Goal: Information Seeking & Learning: Check status

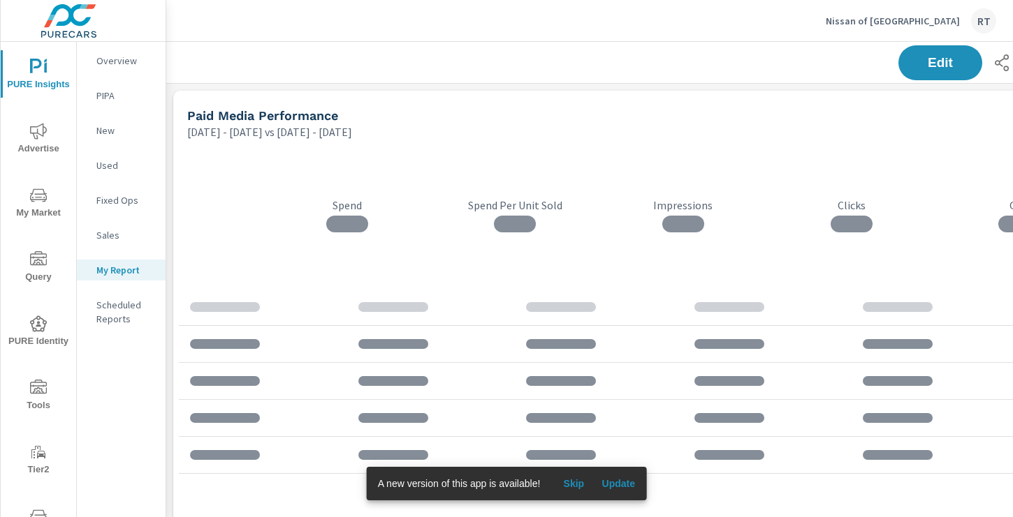
scroll to position [2899, 1034]
click at [574, 484] on span "Skip" at bounding box center [574, 484] width 34 height 13
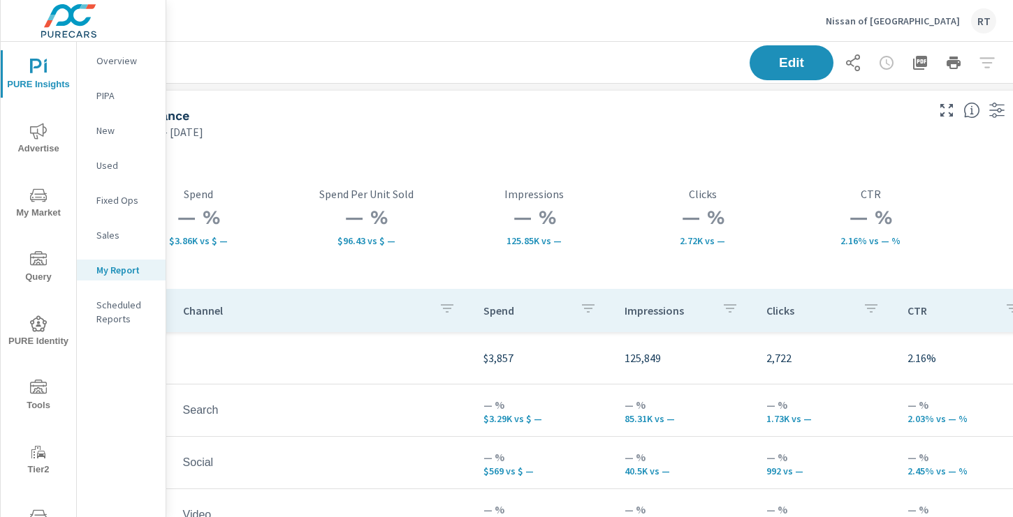
scroll to position [0, 187]
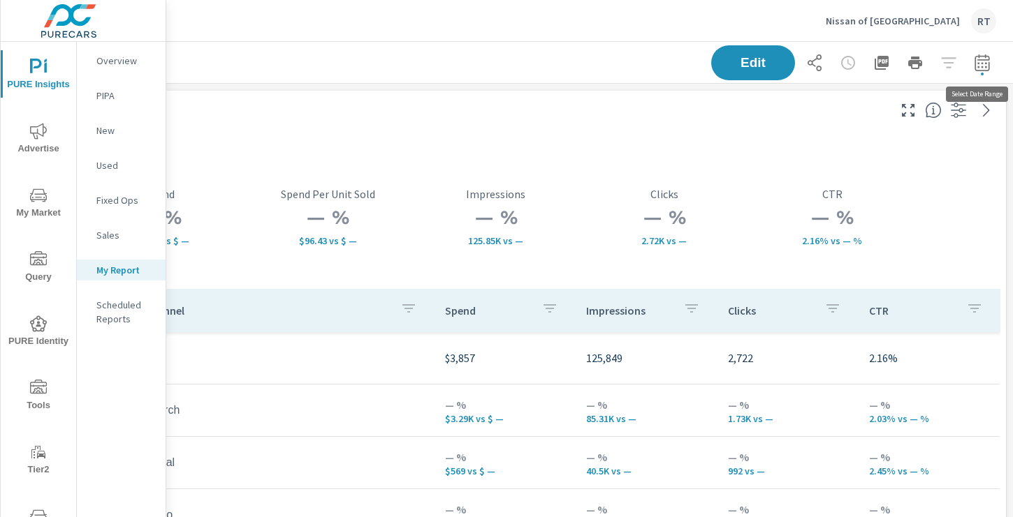
click at [985, 59] on icon "button" at bounding box center [981, 62] width 17 height 17
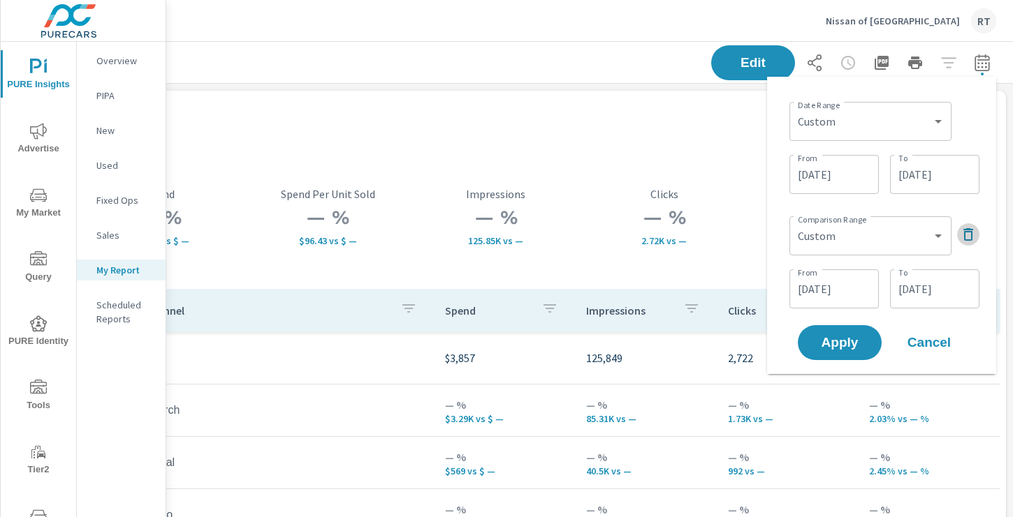
click at [971, 233] on icon "button" at bounding box center [968, 234] width 10 height 13
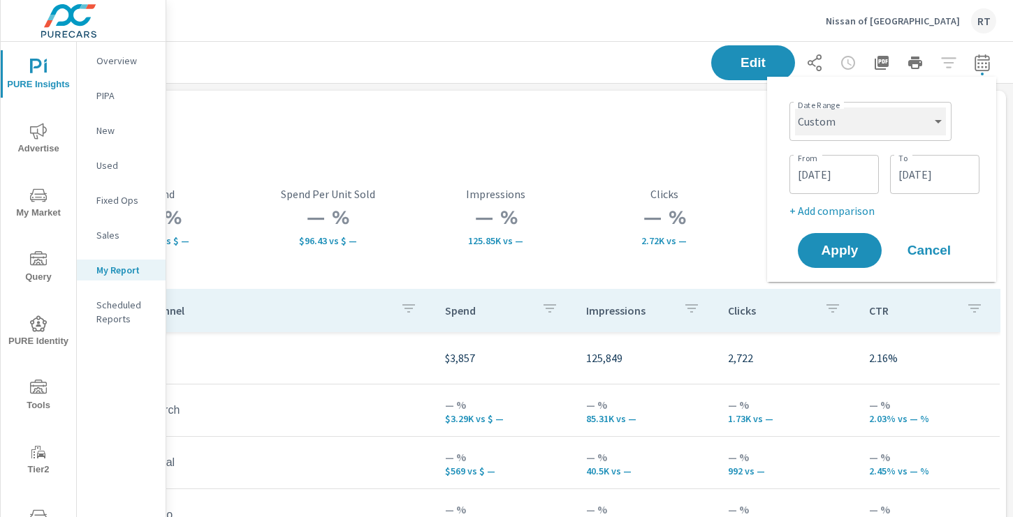
click at [938, 124] on select "Custom [DATE] Last week Last 7 days Last 14 days Last 30 days Last 45 days Last…" at bounding box center [870, 122] width 151 height 28
click at [795, 108] on select "Custom [DATE] Last week Last 7 days Last 14 days Last 30 days Last 45 days Last…" at bounding box center [870, 122] width 151 height 28
select select "Month to date"
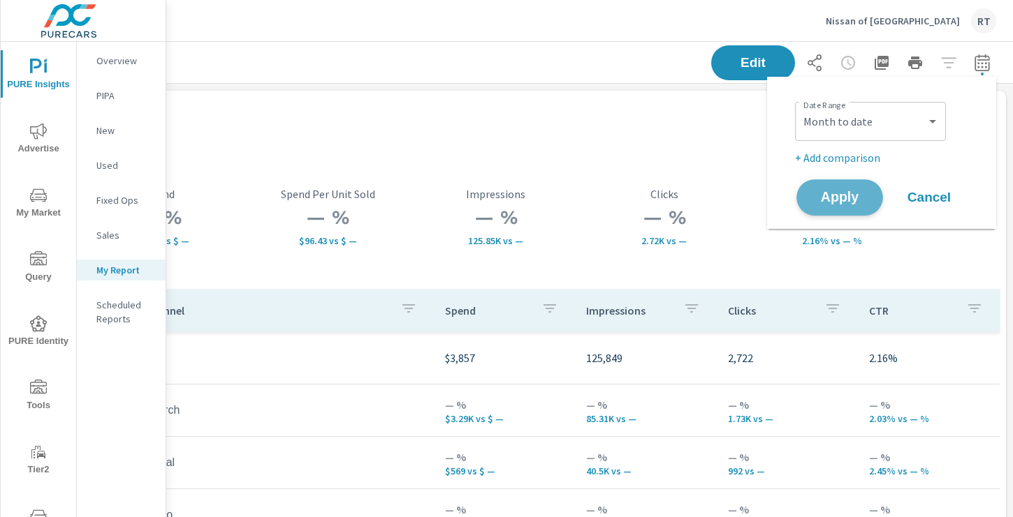
click at [835, 191] on span "Apply" at bounding box center [839, 197] width 57 height 13
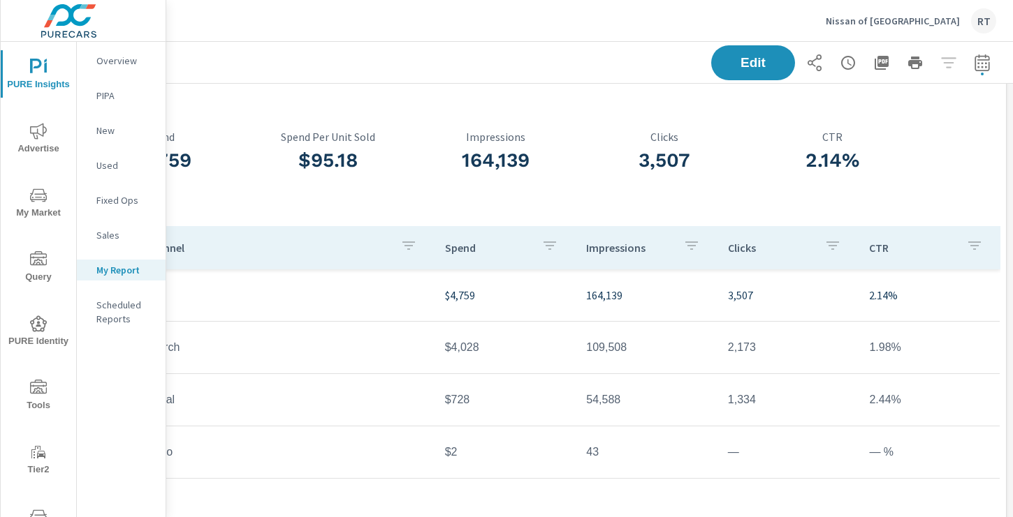
scroll to position [0, 187]
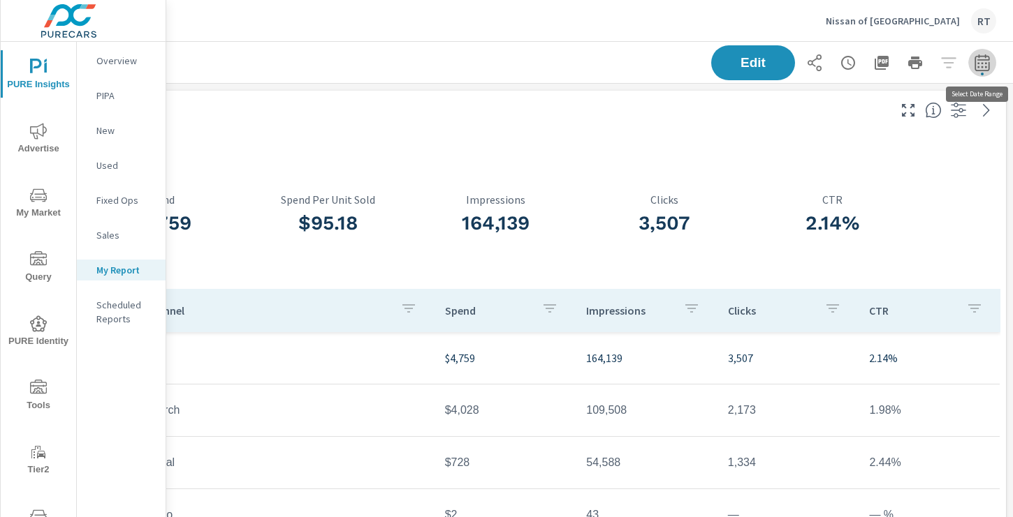
click at [980, 66] on icon "button" at bounding box center [981, 62] width 17 height 17
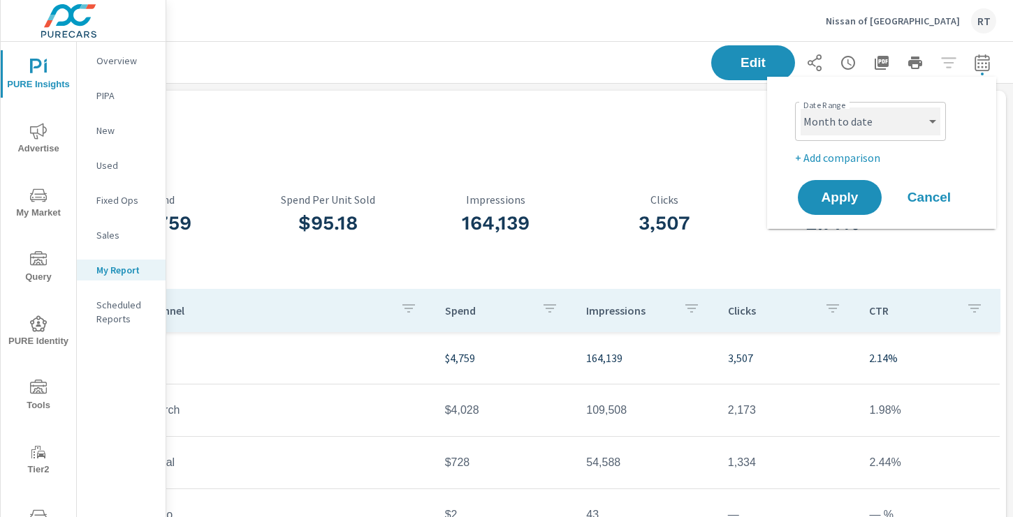
click at [926, 128] on select "Custom [DATE] Last week Last 7 days Last 14 days Last 30 days Last 45 days Last…" at bounding box center [870, 122] width 140 height 28
click at [800, 108] on select "Custom [DATE] Last week Last 7 days Last 14 days Last 30 days Last 45 days Last…" at bounding box center [870, 122] width 140 height 28
select select "Last 7 days"
click at [836, 153] on p "+ Add comparison" at bounding box center [884, 157] width 179 height 17
select select "Previous period"
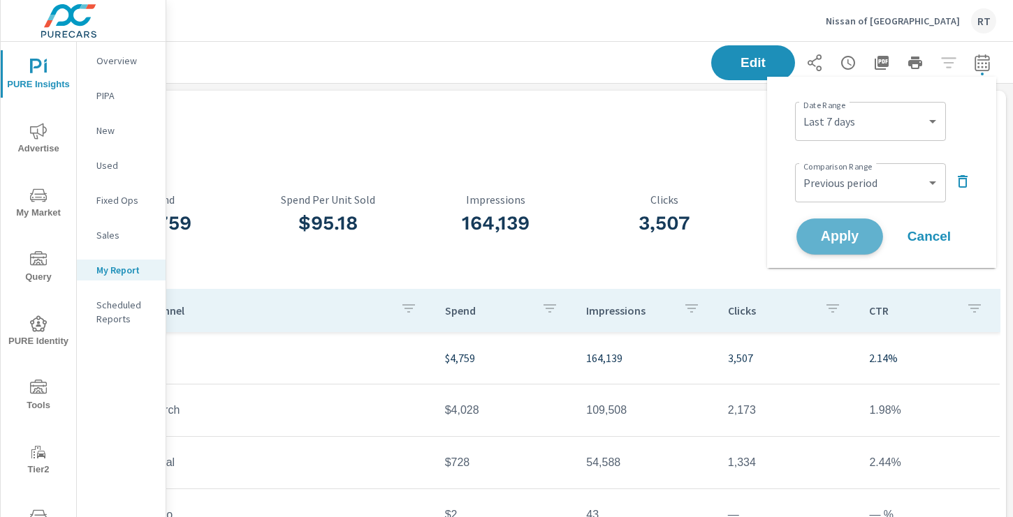
click at [827, 237] on span "Apply" at bounding box center [839, 236] width 57 height 13
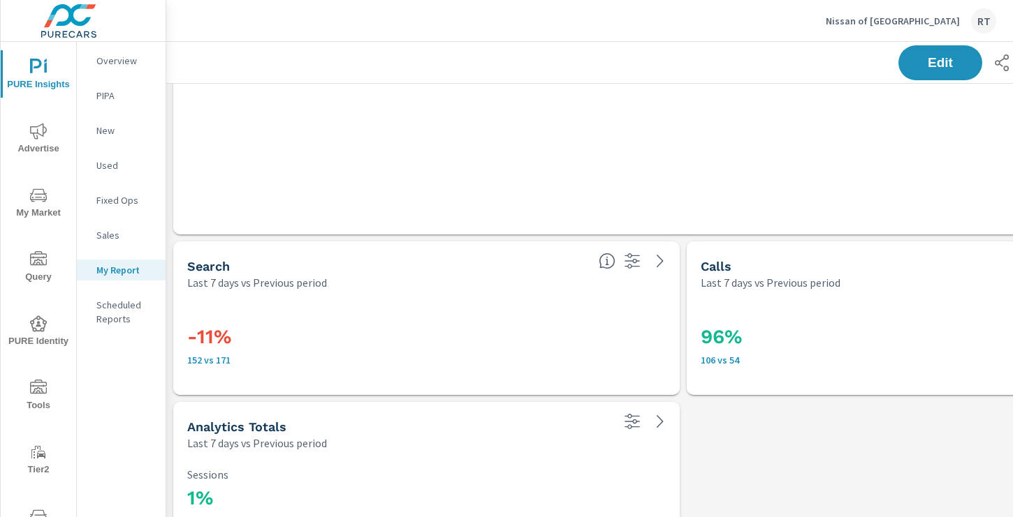
scroll to position [1137, 0]
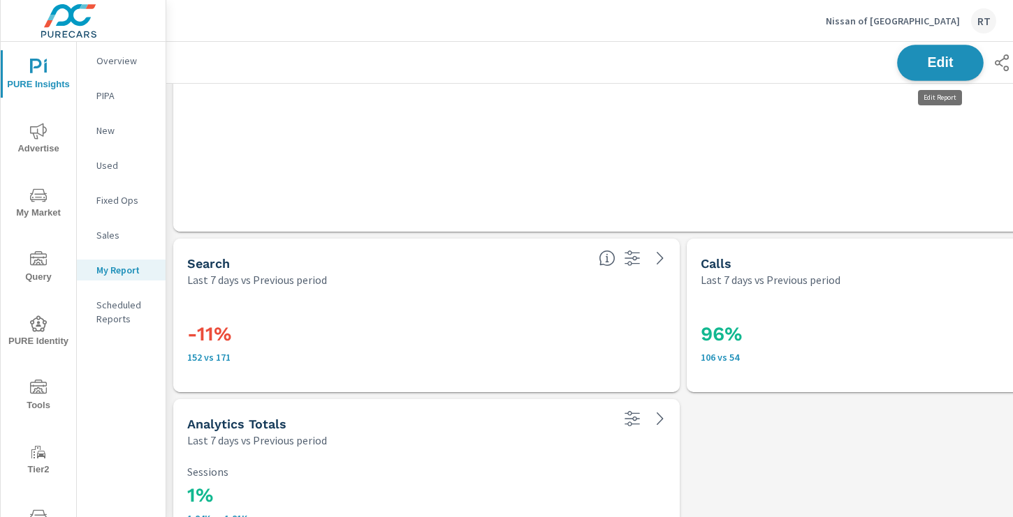
click at [930, 66] on span "Edit" at bounding box center [939, 62] width 57 height 13
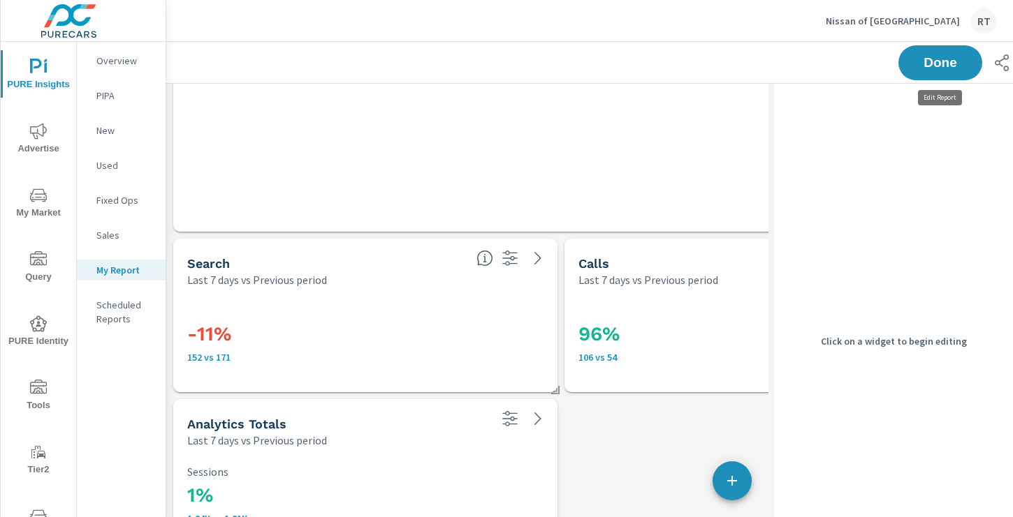
scroll to position [2899, 790]
click at [399, 326] on h3 "-11%" at bounding box center [365, 335] width 356 height 24
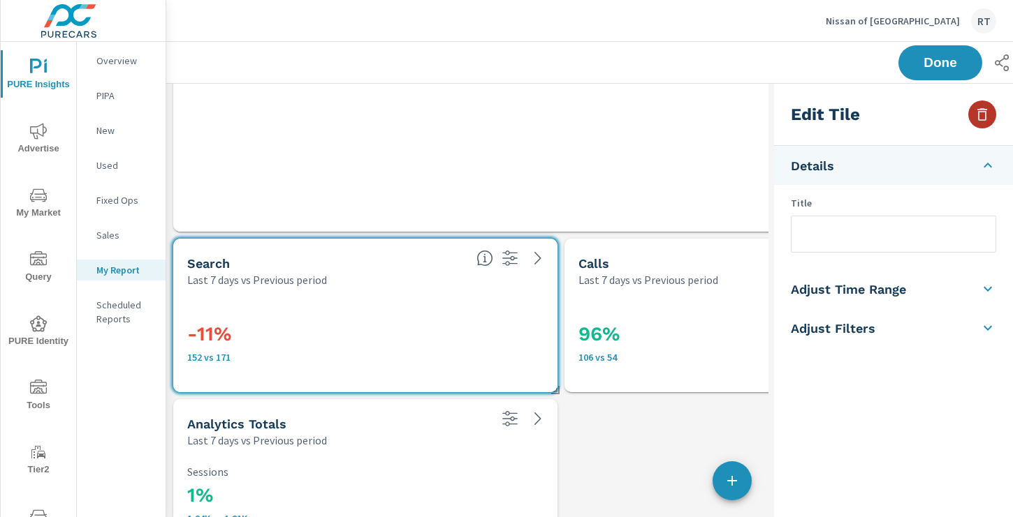
click at [985, 115] on icon "button" at bounding box center [982, 114] width 10 height 13
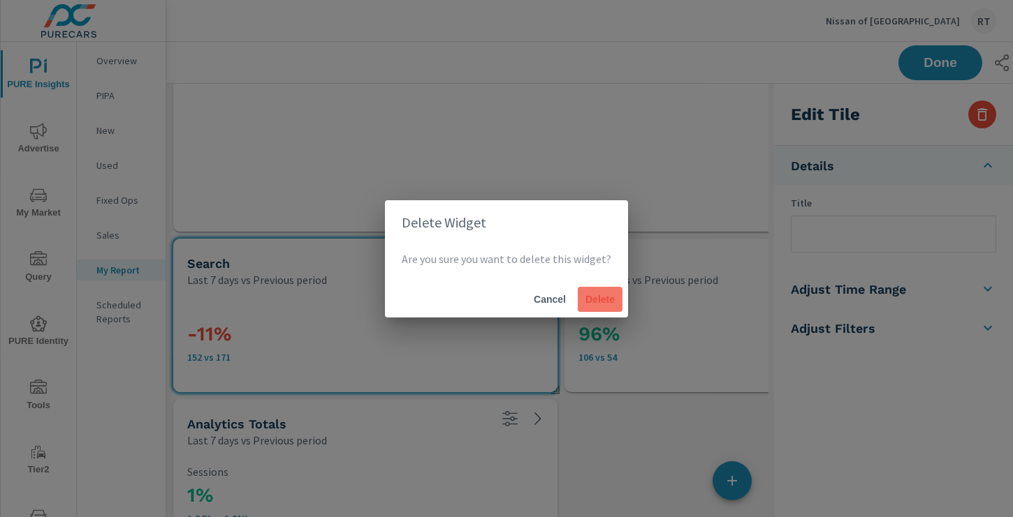
click at [595, 292] on button "Delete" at bounding box center [599, 299] width 45 height 25
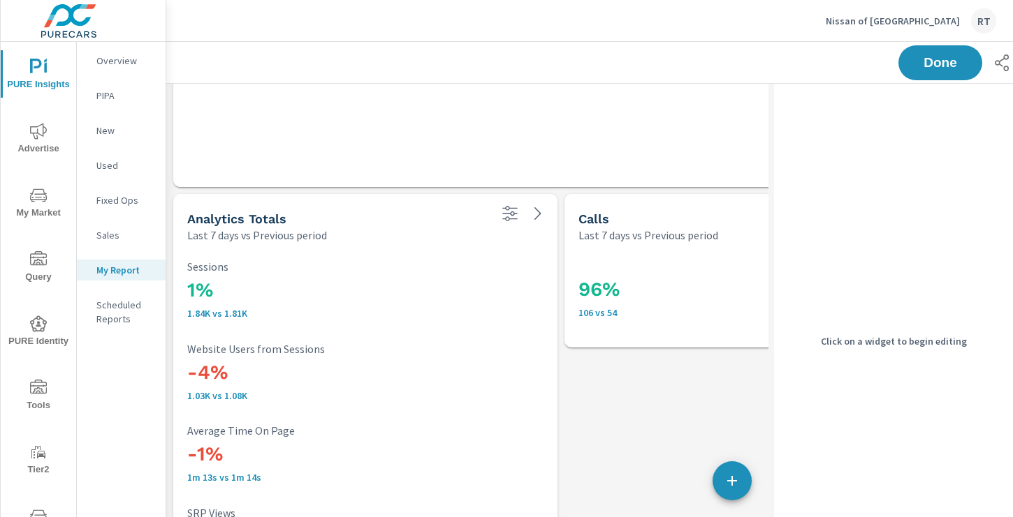
scroll to position [1126, 0]
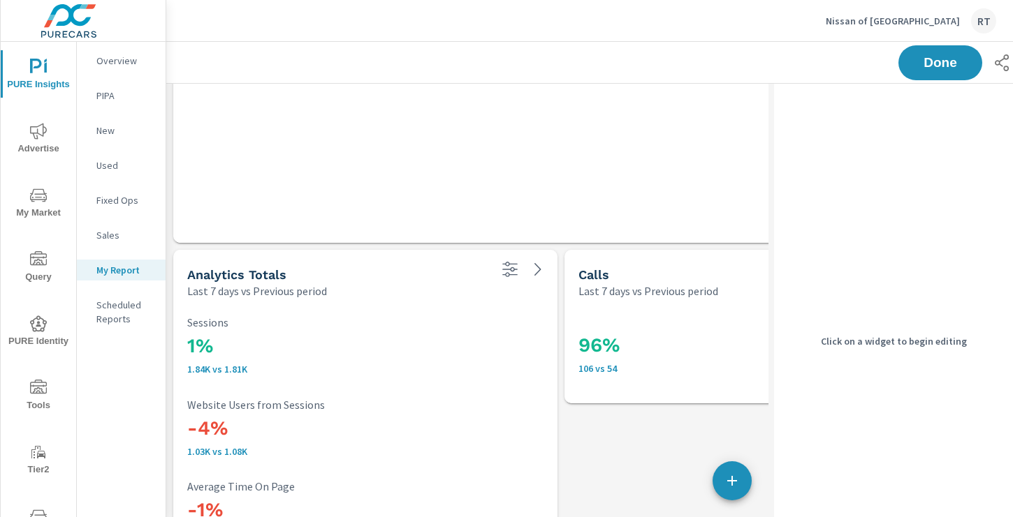
click at [459, 270] on div "Analytics Totals" at bounding box center [337, 275] width 300 height 16
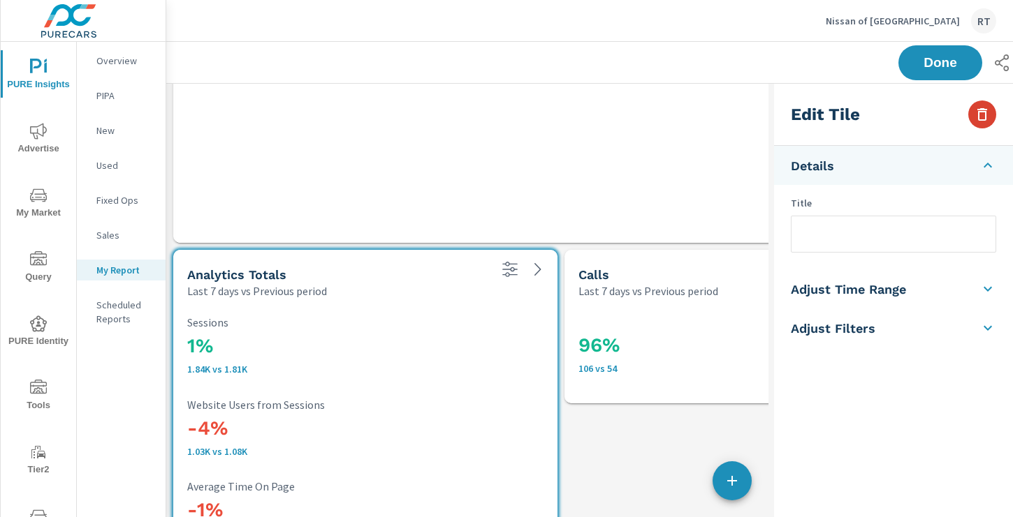
click at [983, 116] on icon "button" at bounding box center [981, 114] width 17 height 17
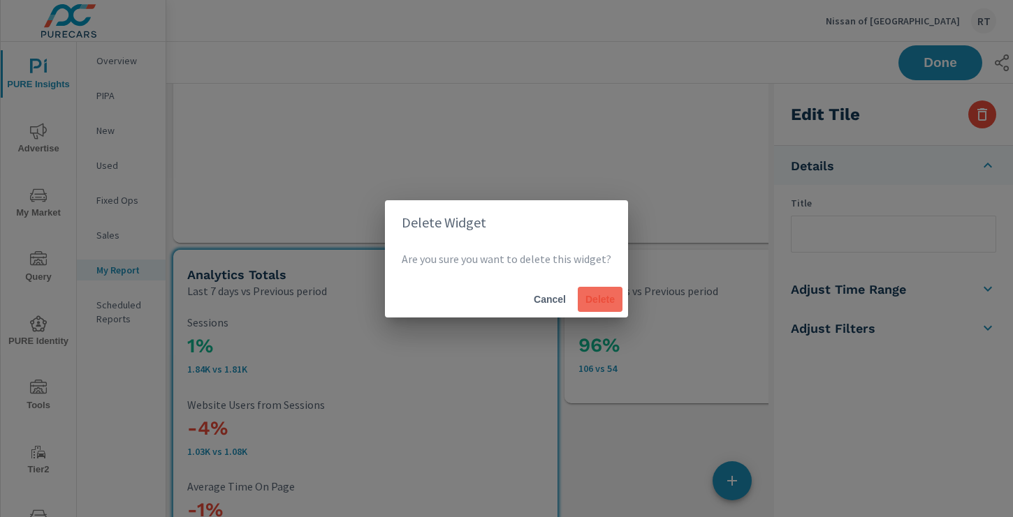
click at [601, 297] on span "Delete" at bounding box center [600, 299] width 34 height 13
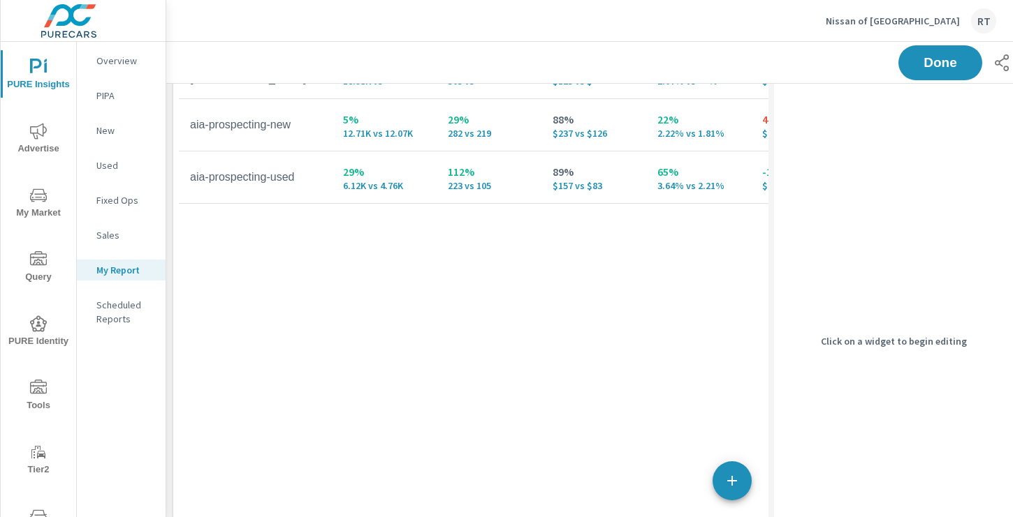
scroll to position [835, 0]
click at [469, 371] on div "Campaign Impressions Clicks Spend CTR CPC CPM Page/Post Action 124% 37.76K vs 1…" at bounding box center [561, 230] width 764 height 554
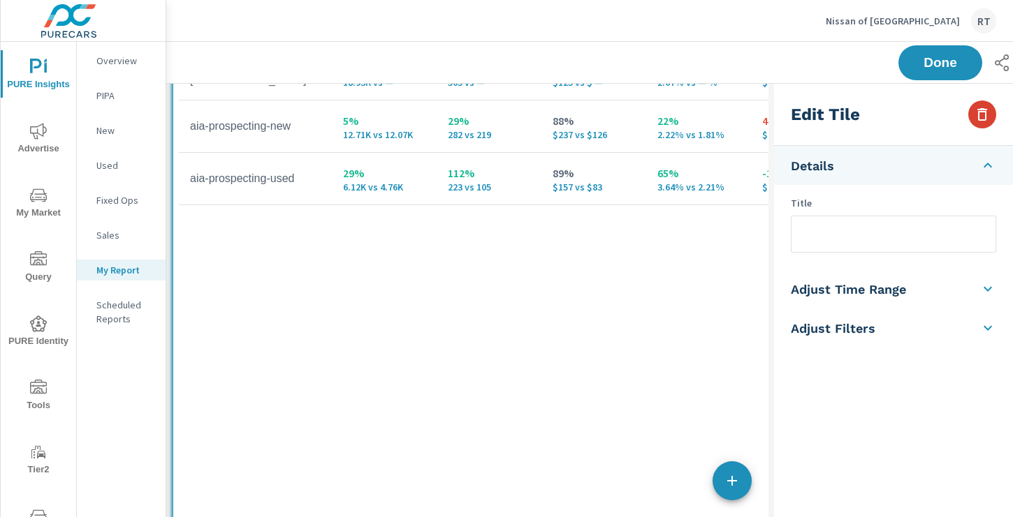
click at [973, 116] on icon "button" at bounding box center [981, 114] width 17 height 17
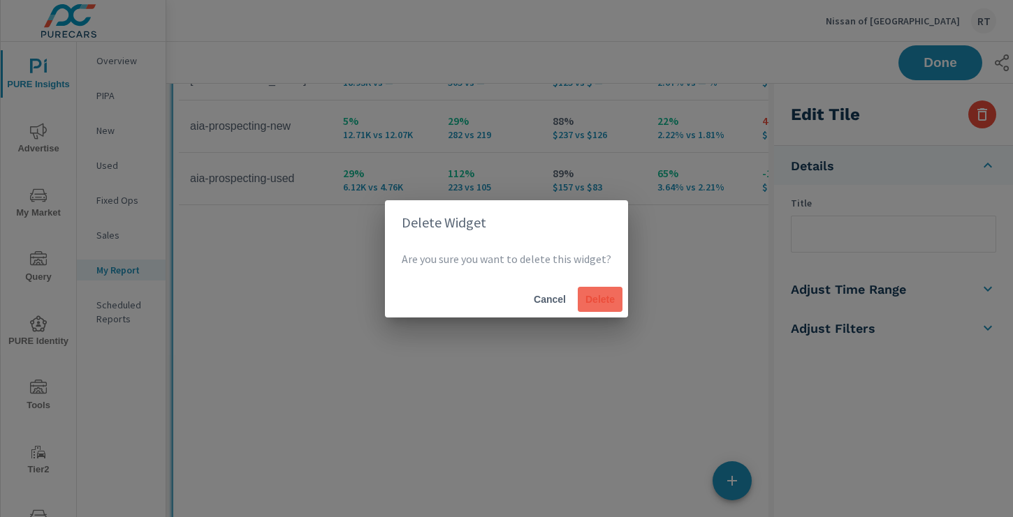
click at [584, 294] on span "Delete" at bounding box center [600, 299] width 34 height 13
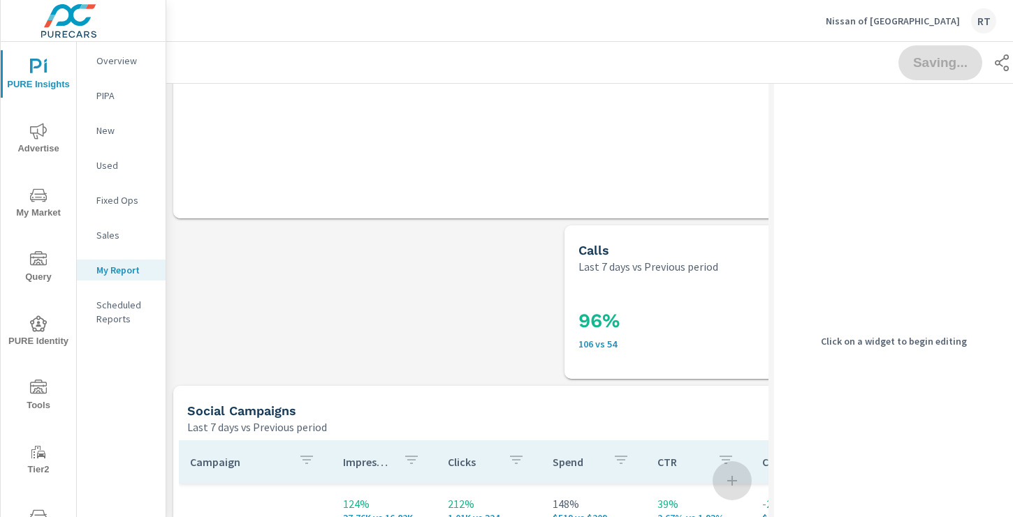
scroll to position [507, 0]
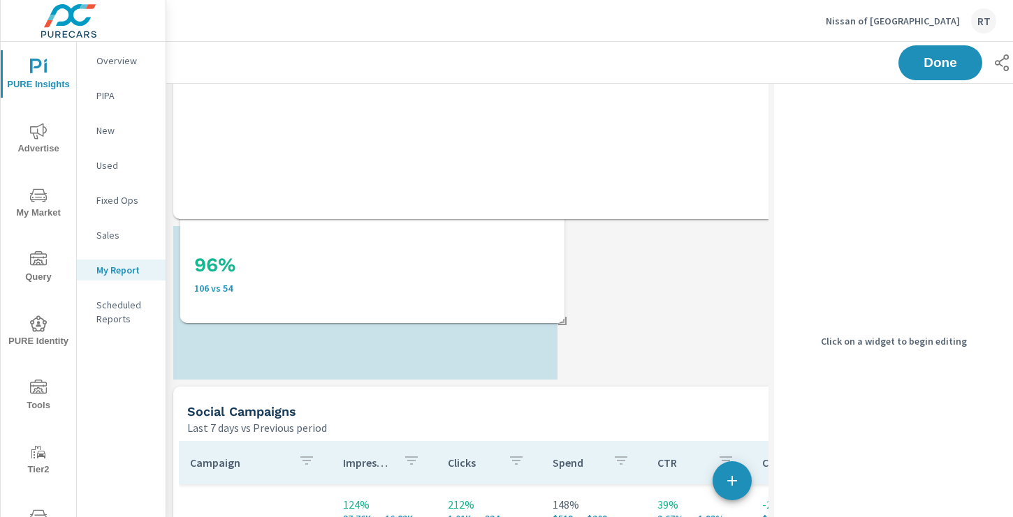
drag, startPoint x: 705, startPoint y: 330, endPoint x: 302, endPoint y: 324, distance: 402.2
click at [302, 277] on h3 "96%" at bounding box center [372, 265] width 356 height 24
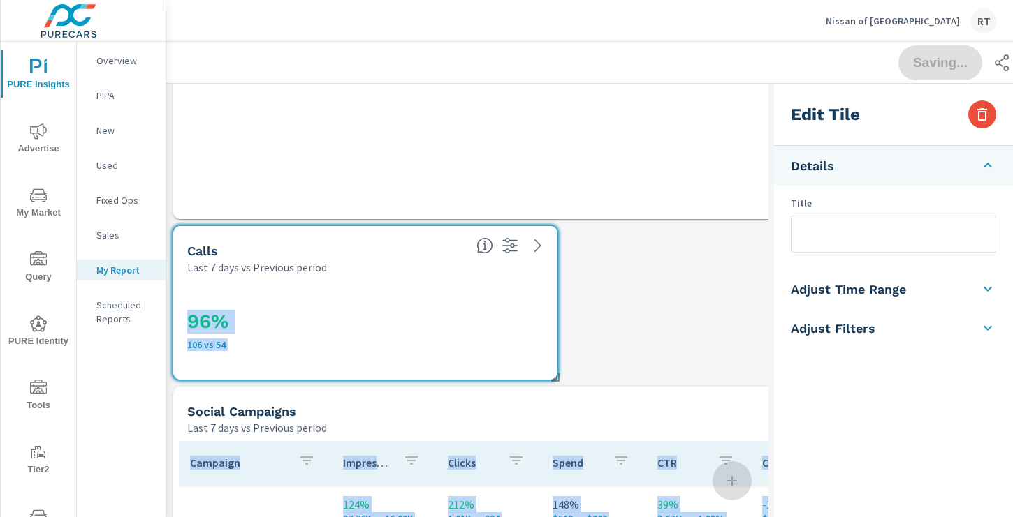
drag, startPoint x: 589, startPoint y: 193, endPoint x: 589, endPoint y: 335, distance: 142.4
click at [590, 335] on div "Social Campaigns Last 7 days vs Previous period Campaign Impressions Clicks Spe…" at bounding box center [560, 383] width 789 height 1613
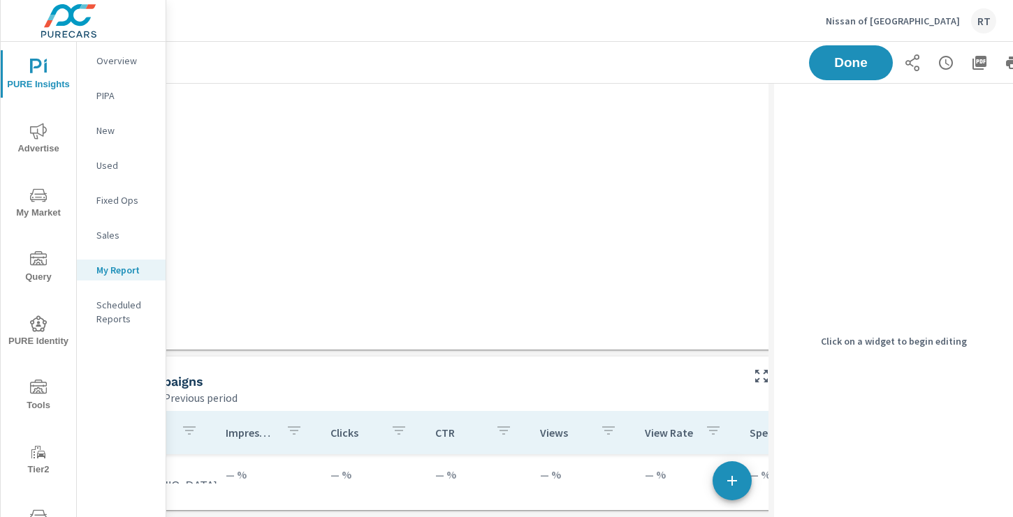
scroll to position [1179, 0]
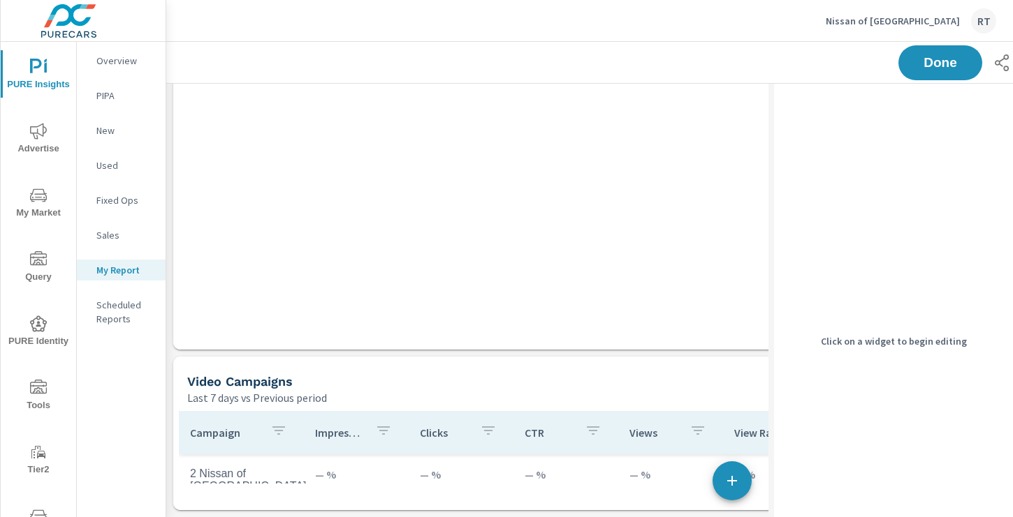
click at [498, 399] on div "Last 7 days vs Previous period" at bounding box center [507, 398] width 641 height 17
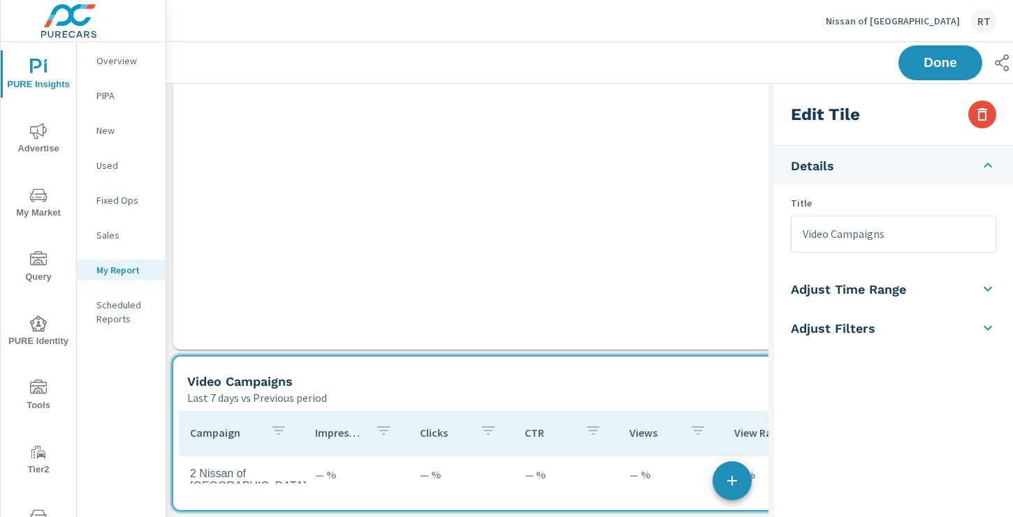
click at [517, 277] on div "Campaign Impressions Clicks Spend CTR CPC CPM Page/Post Action 124% 37.76K vs 1…" at bounding box center [561, 46] width 764 height 554
type input "Social Campaigns"
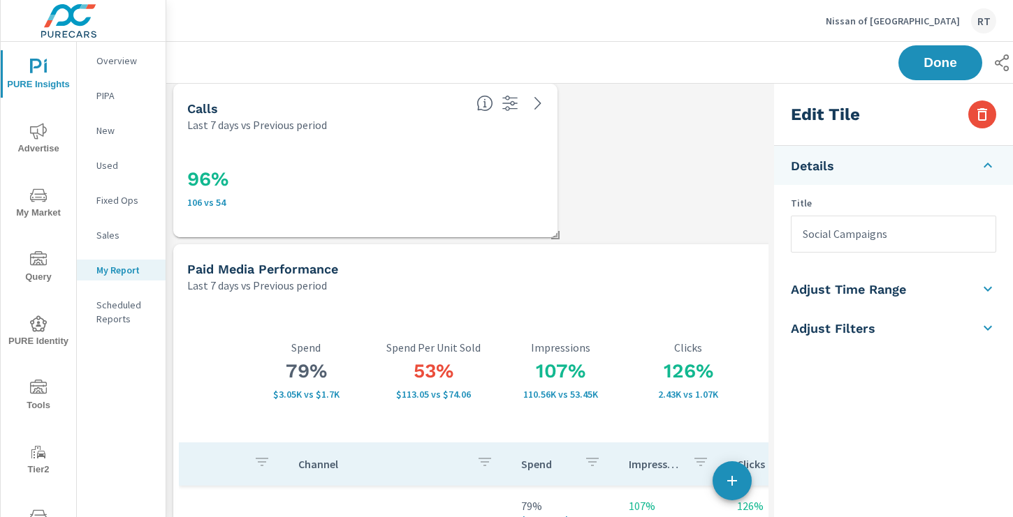
scroll to position [0, 0]
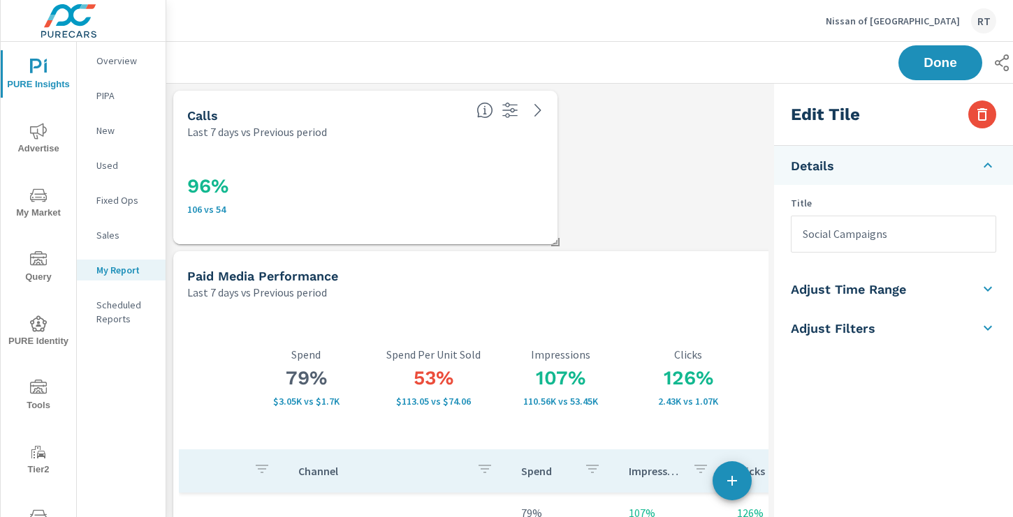
click at [483, 205] on p "106 vs 54" at bounding box center [365, 209] width 356 height 11
type input "currentPeriodStart"
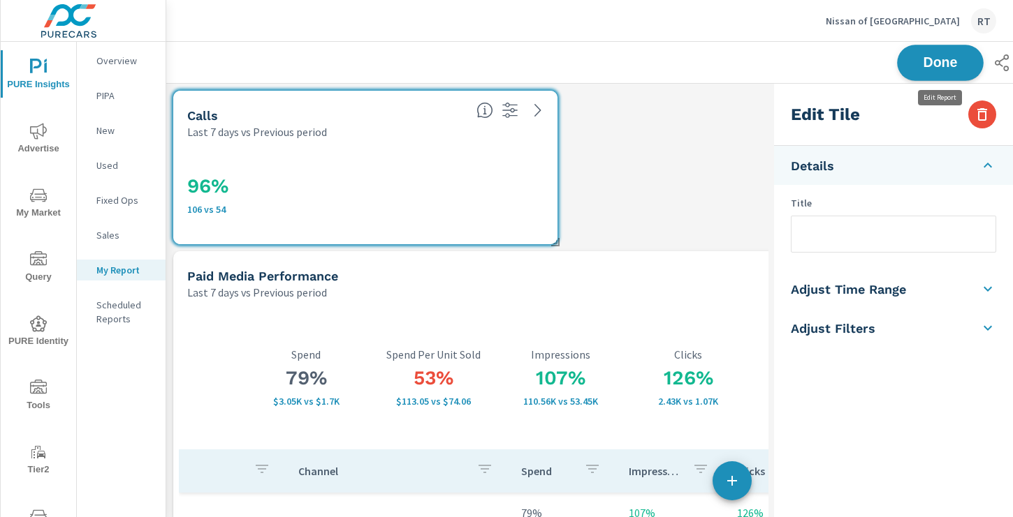
click at [939, 57] on span "Done" at bounding box center [939, 62] width 57 height 13
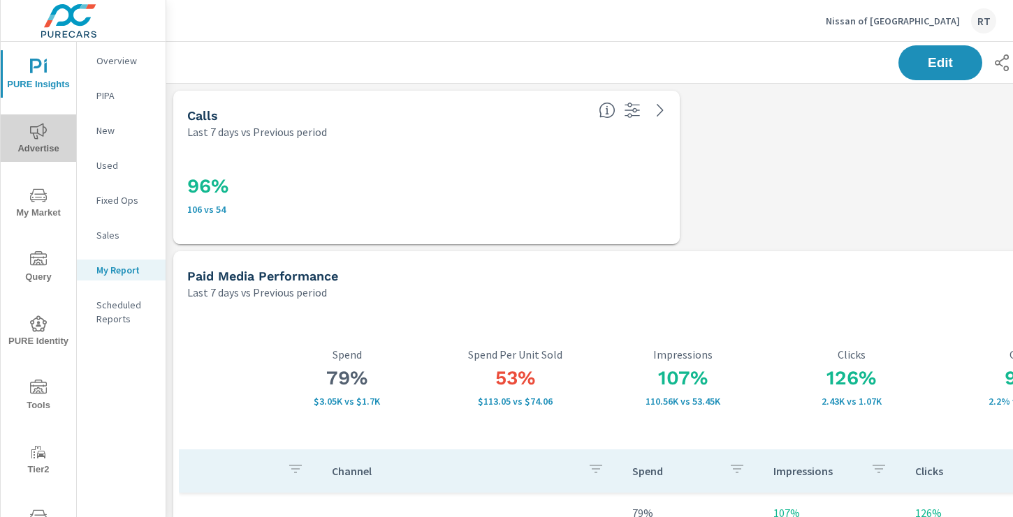
click at [16, 135] on span "Advertise" at bounding box center [38, 140] width 67 height 34
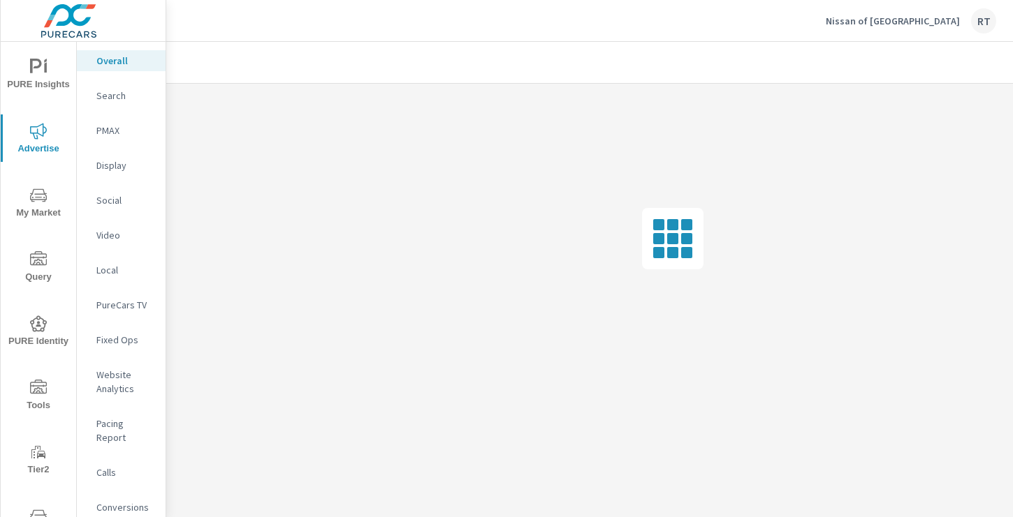
click at [118, 501] on p "Conversions" at bounding box center [125, 508] width 58 height 14
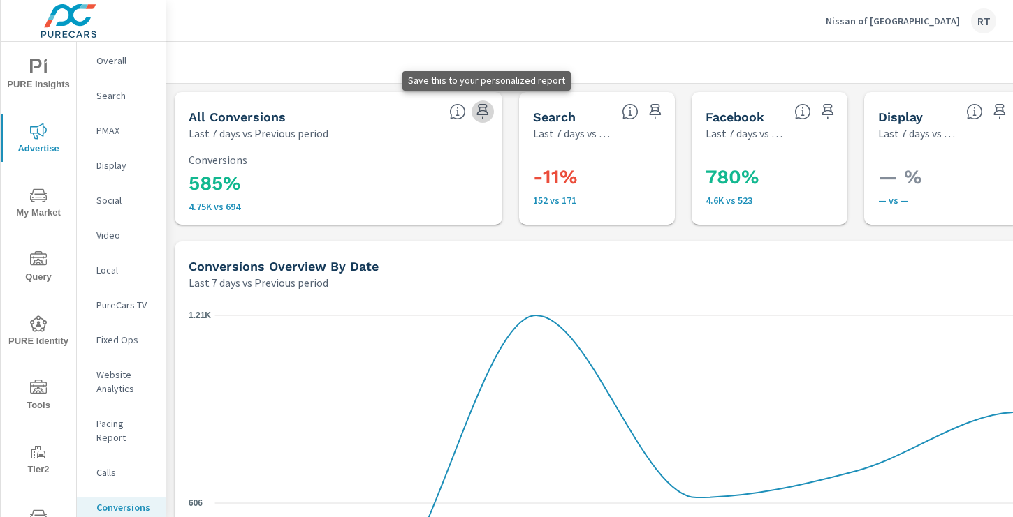
click at [479, 112] on icon "button" at bounding box center [483, 111] width 12 height 15
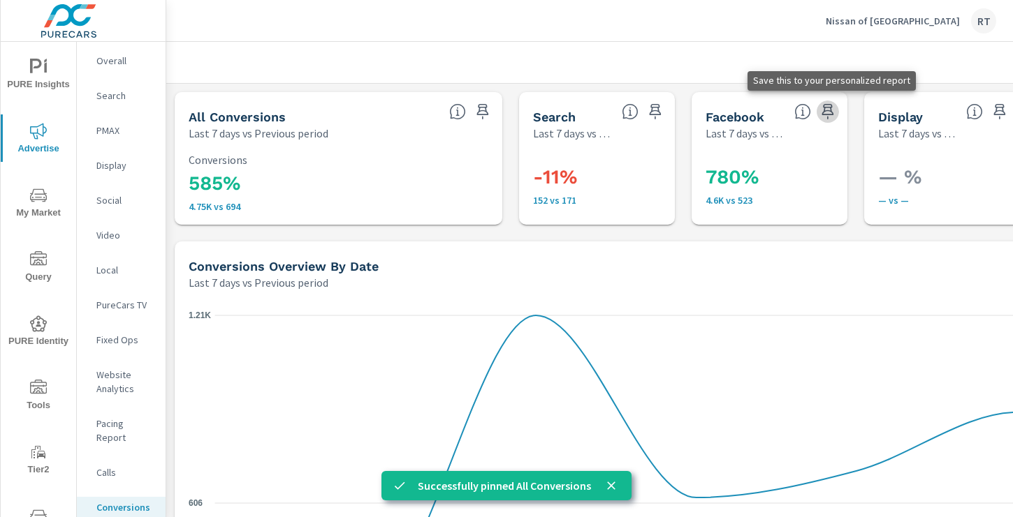
click at [827, 111] on icon "button" at bounding box center [827, 111] width 17 height 17
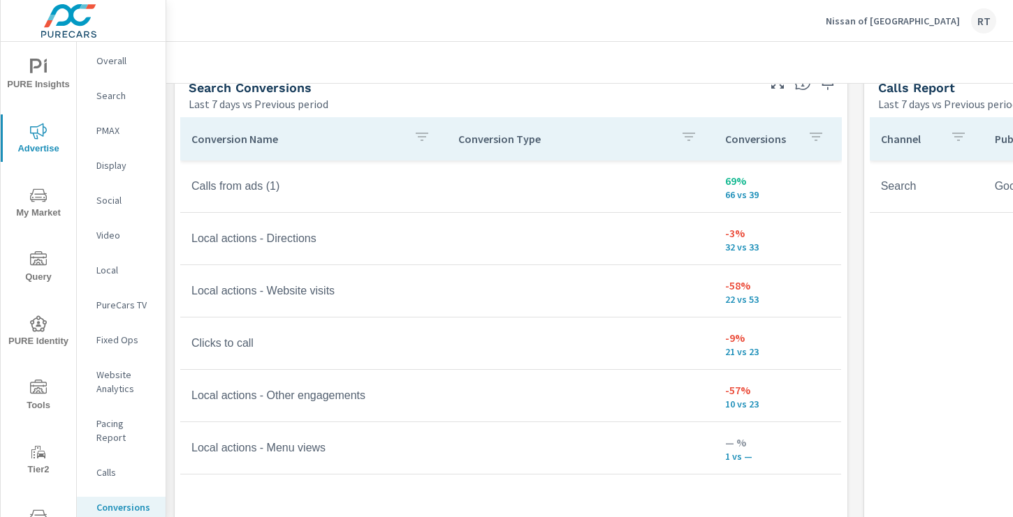
scroll to position [772, 0]
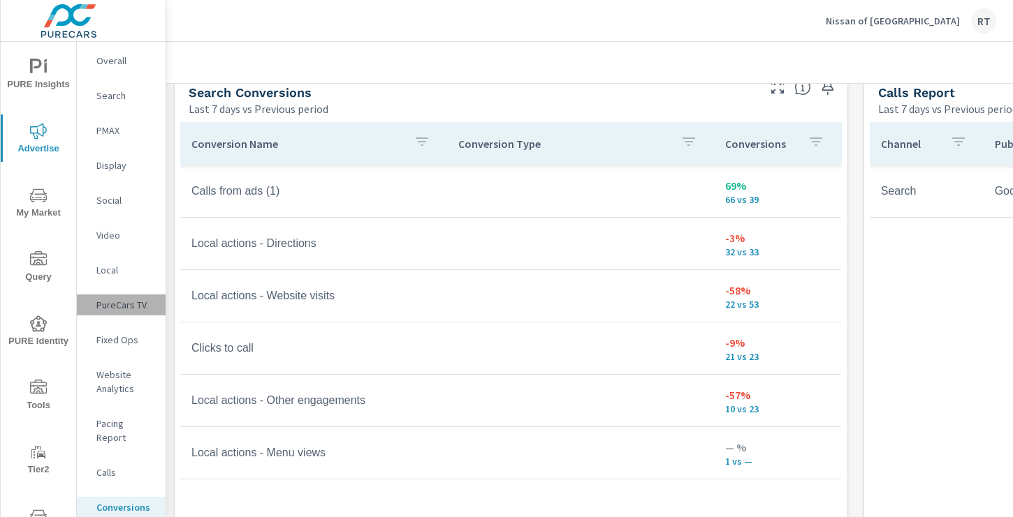
click at [118, 307] on p "PureCars TV" at bounding box center [125, 305] width 58 height 14
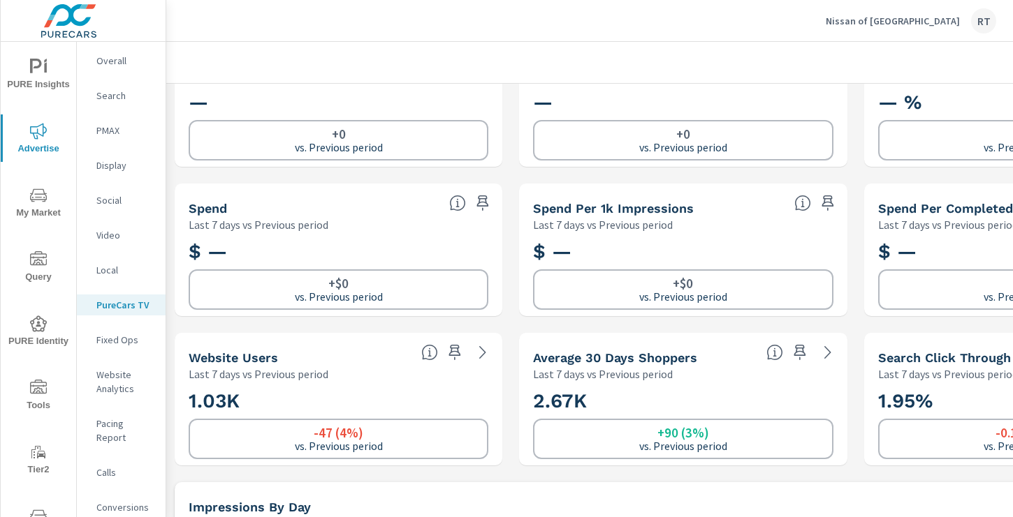
scroll to position [106, 0]
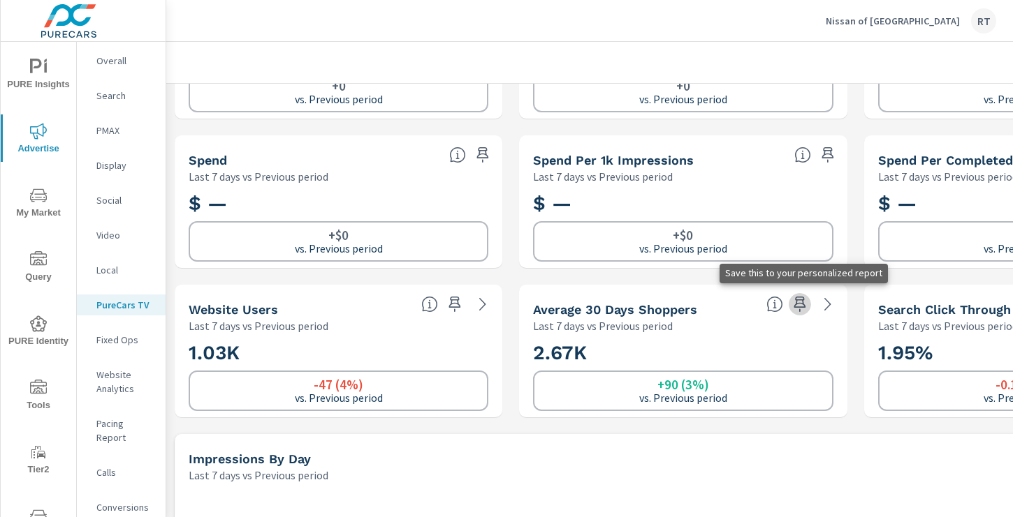
click at [797, 307] on icon "button" at bounding box center [799, 304] width 12 height 15
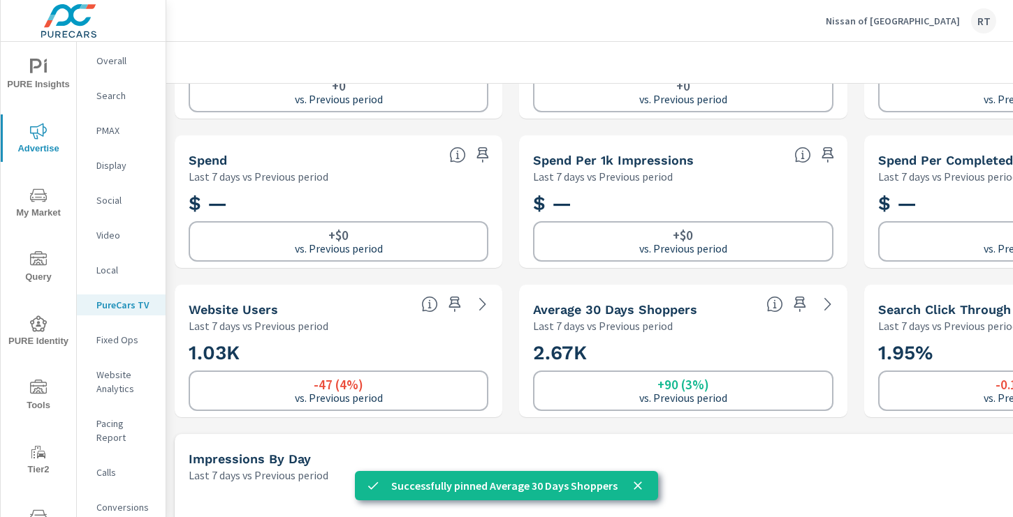
click at [38, 79] on span "PURE Insights" at bounding box center [38, 76] width 67 height 34
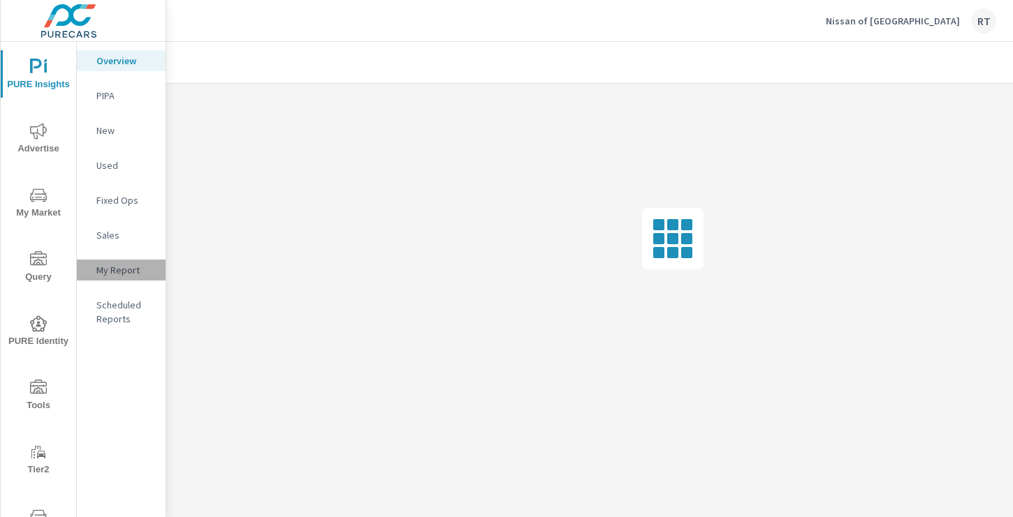
click at [115, 270] on p "My Report" at bounding box center [125, 270] width 58 height 14
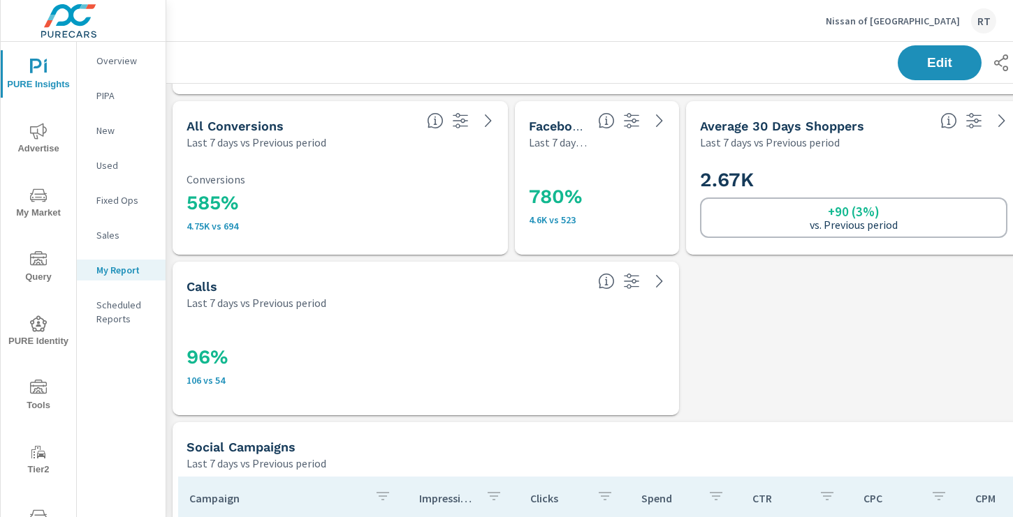
scroll to position [632, 0]
click at [951, 57] on span "Edit" at bounding box center [939, 62] width 57 height 13
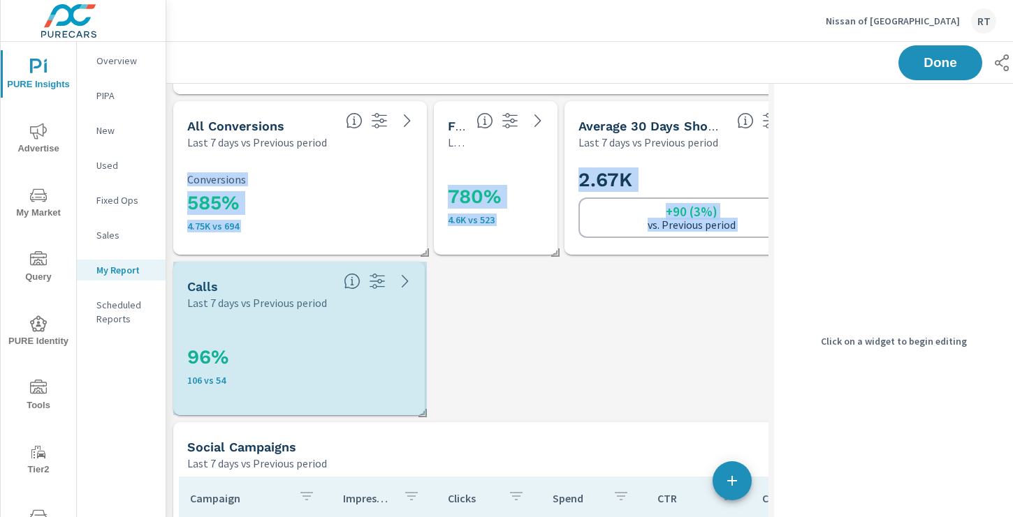
drag, startPoint x: 556, startPoint y: 411, endPoint x: 426, endPoint y: 401, distance: 130.2
click at [424, 399] on div "Social Campaigns Last 7 days vs Previous period Campaign Impressions Clicks Spe…" at bounding box center [560, 339] width 789 height 1774
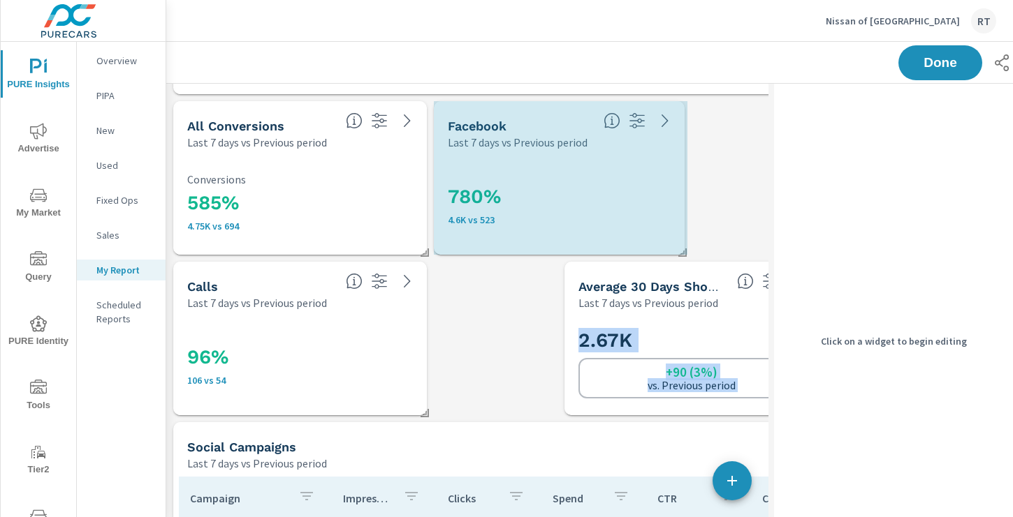
drag, startPoint x: 554, startPoint y: 251, endPoint x: 680, endPoint y: 244, distance: 125.8
click at [681, 245] on div "Social Campaigns Last 7 days vs Previous period Campaign Impressions Clicks Spe…" at bounding box center [560, 339] width 789 height 1774
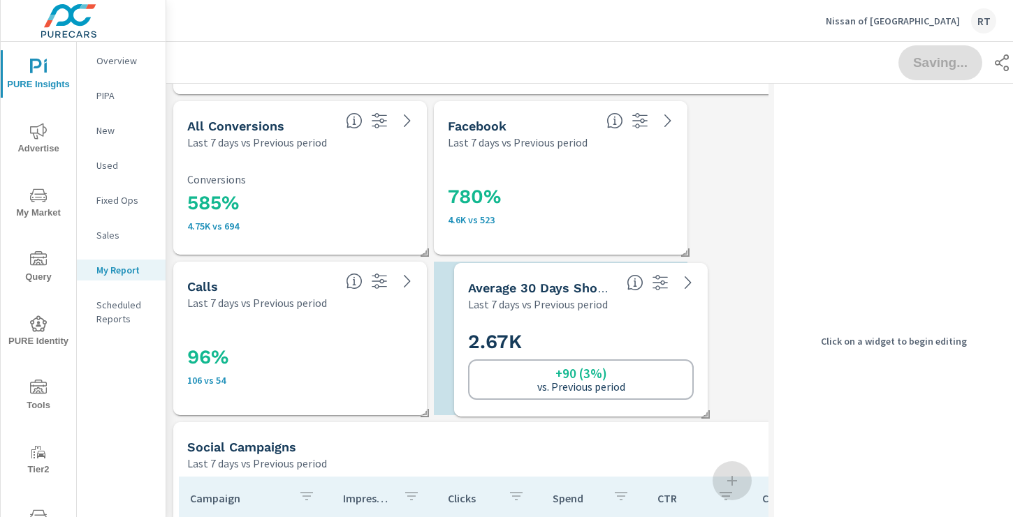
drag, startPoint x: 692, startPoint y: 282, endPoint x: 547, endPoint y: 279, distance: 144.6
click at [547, 279] on div "Average 30 Days Shoppers Last 7 days vs Previous period" at bounding box center [537, 288] width 167 height 50
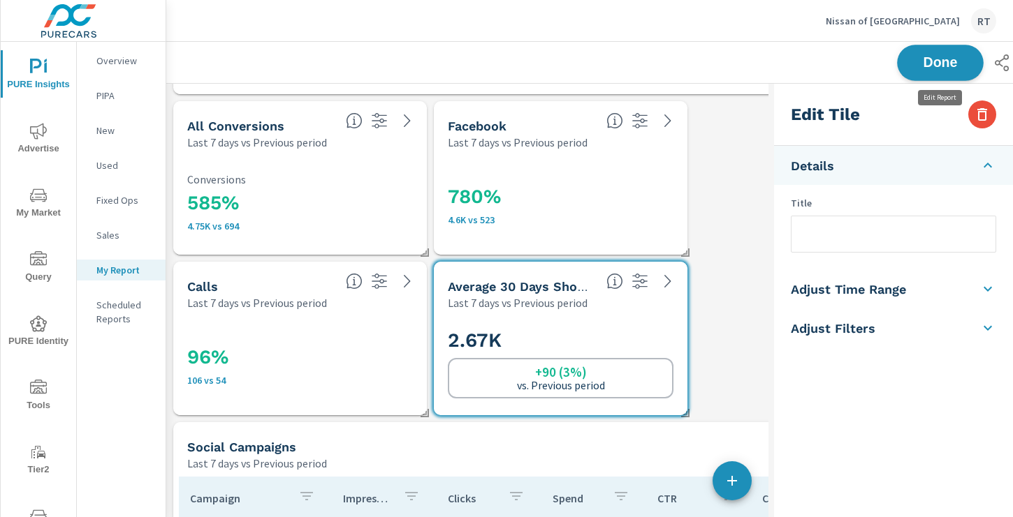
click at [934, 61] on span "Done" at bounding box center [939, 62] width 57 height 13
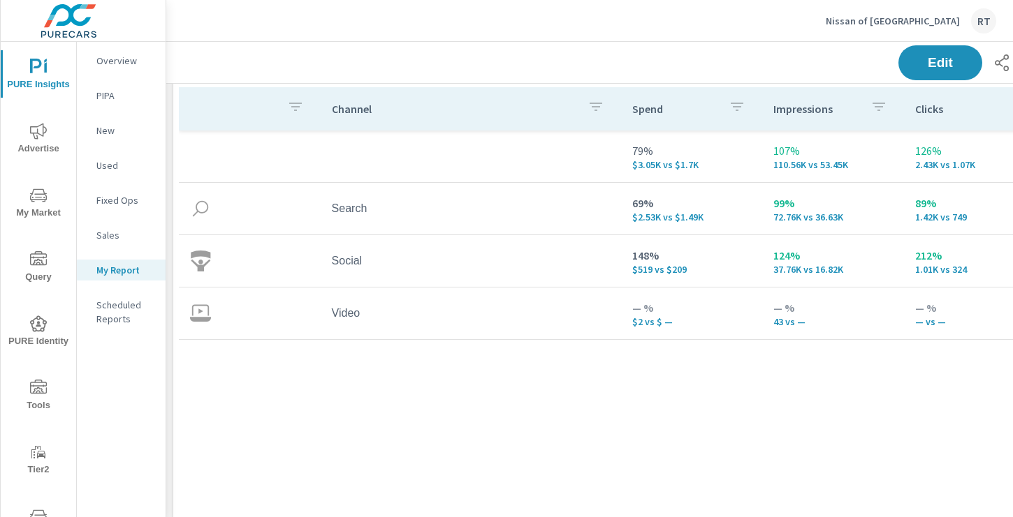
scroll to position [190, 0]
